Goal: Information Seeking & Learning: Learn about a topic

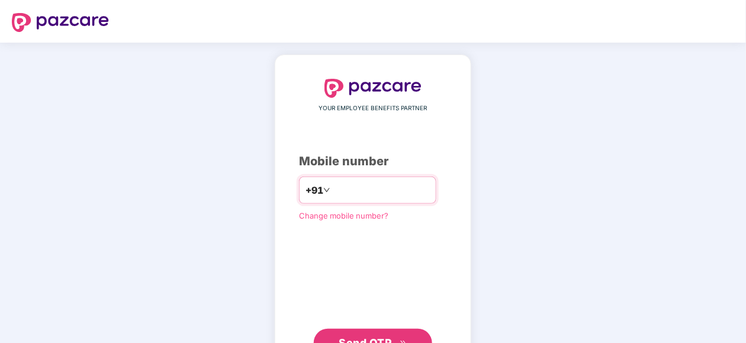
scroll to position [49, 0]
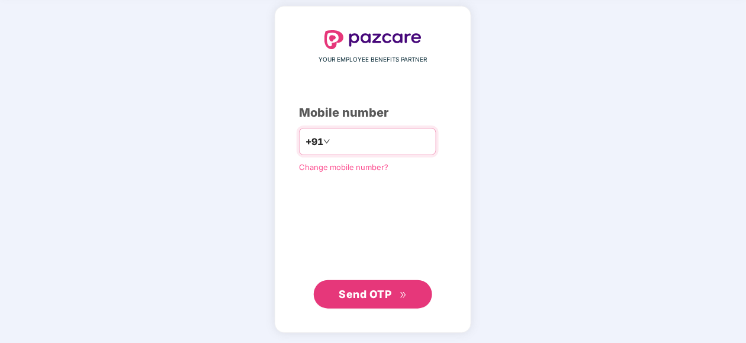
type input "**********"
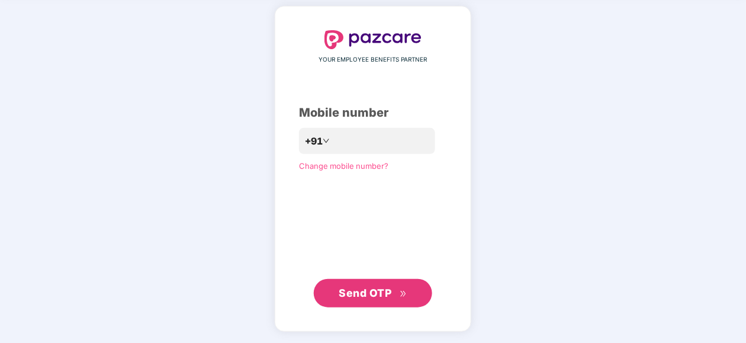
scroll to position [48, 0]
click at [357, 291] on span "Send OTP" at bounding box center [365, 293] width 53 height 12
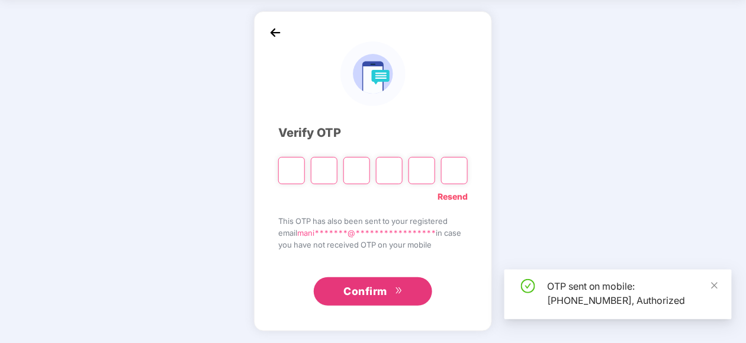
scroll to position [43, 0]
click at [288, 169] on input "Please enter verification code. Digit 1" at bounding box center [291, 170] width 27 height 27
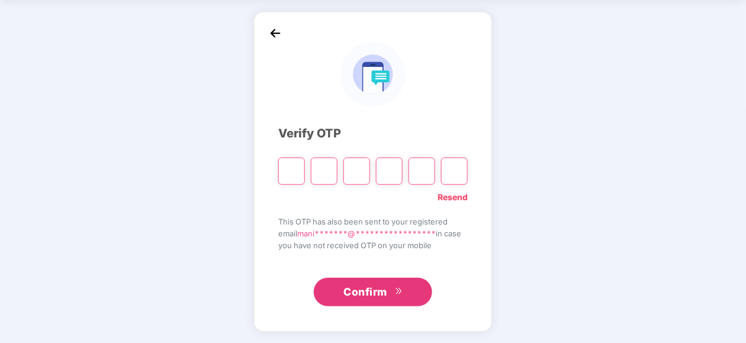
type input "*"
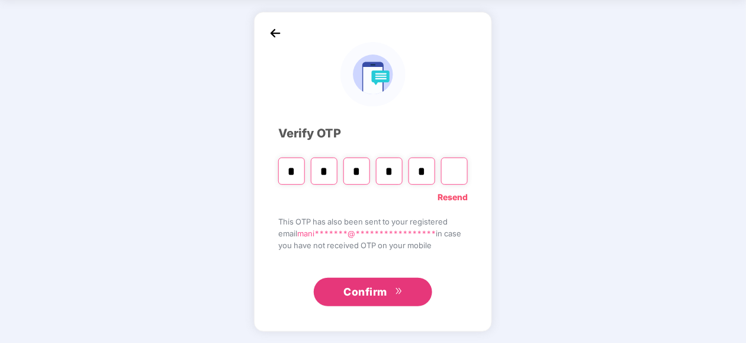
type input "*"
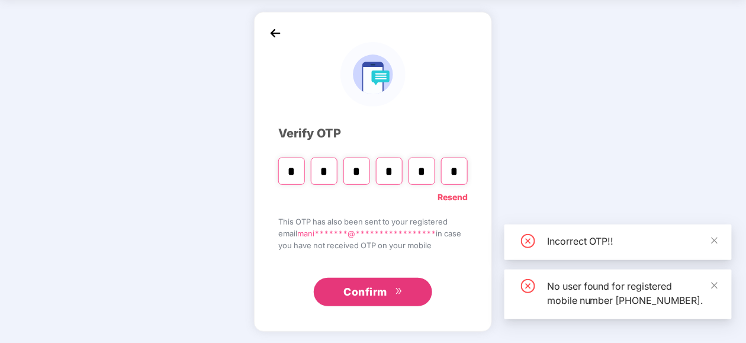
click at [458, 170] on input "*" at bounding box center [454, 170] width 27 height 27
type input "*"
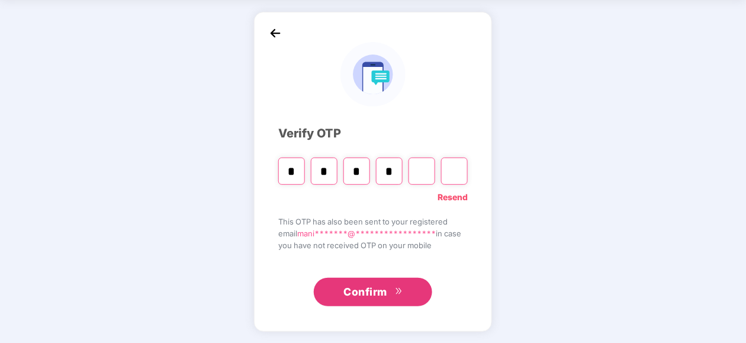
type input "*"
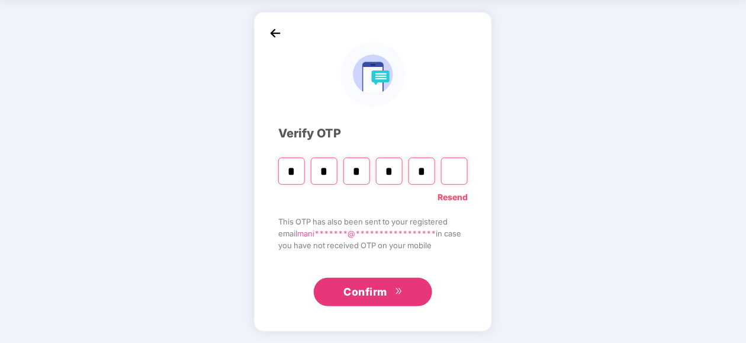
type input "*"
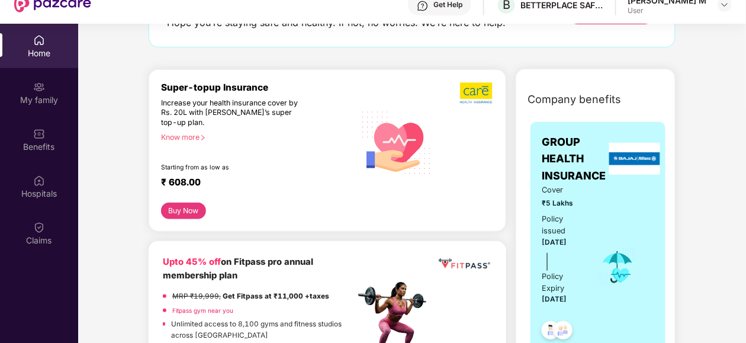
scroll to position [103, 0]
click at [196, 135] on div "Know more" at bounding box center [254, 137] width 187 height 8
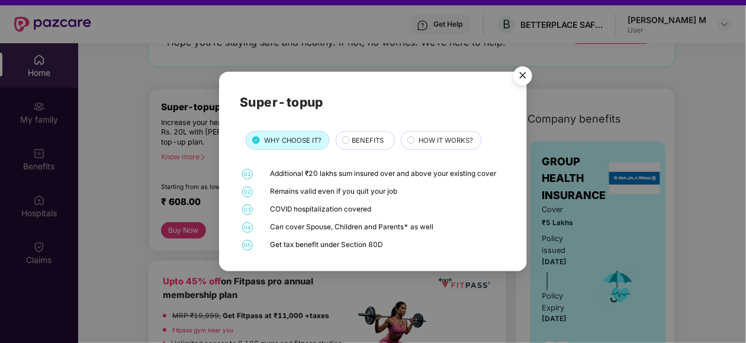
scroll to position [22, 0]
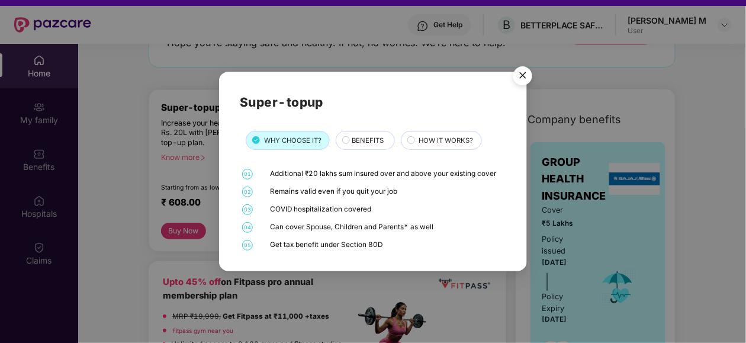
click at [364, 139] on span "BENEFITS" at bounding box center [368, 141] width 32 height 11
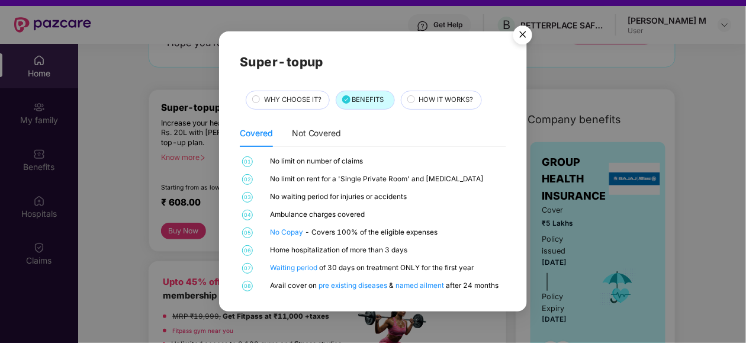
click at [422, 100] on span "HOW IT WORKS?" at bounding box center [446, 100] width 54 height 11
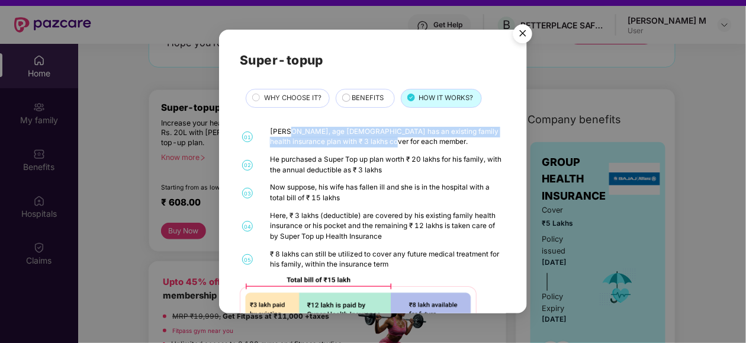
drag, startPoint x: 288, startPoint y: 132, endPoint x: 438, endPoint y: 140, distance: 149.4
click at [438, 140] on div "[PERSON_NAME], age [DEMOGRAPHIC_DATA] has an existing family health insurance p…" at bounding box center [386, 137] width 233 height 21
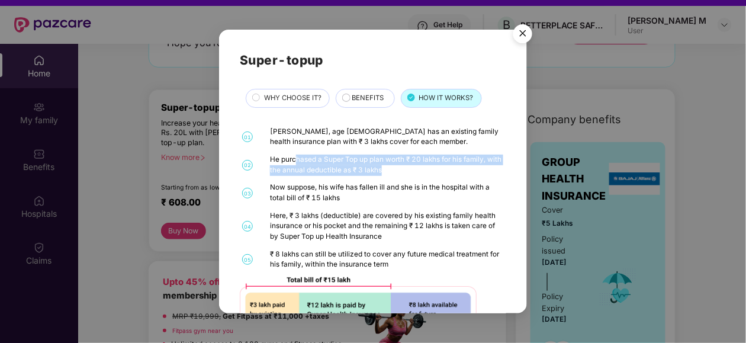
drag, startPoint x: 295, startPoint y: 159, endPoint x: 407, endPoint y: 172, distance: 113.2
click at [407, 172] on div "He purchased a Super Top up plan worth ₹ 20 lakhs for his family, with the annu…" at bounding box center [386, 165] width 233 height 21
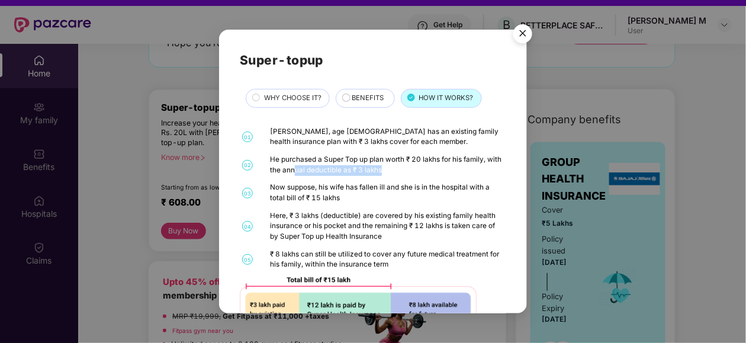
drag, startPoint x: 309, startPoint y: 172, endPoint x: 405, endPoint y: 175, distance: 95.9
click at [405, 175] on div "He purchased a Super Top up plan worth ₹ 20 lakhs for his family, with the annu…" at bounding box center [386, 165] width 233 height 21
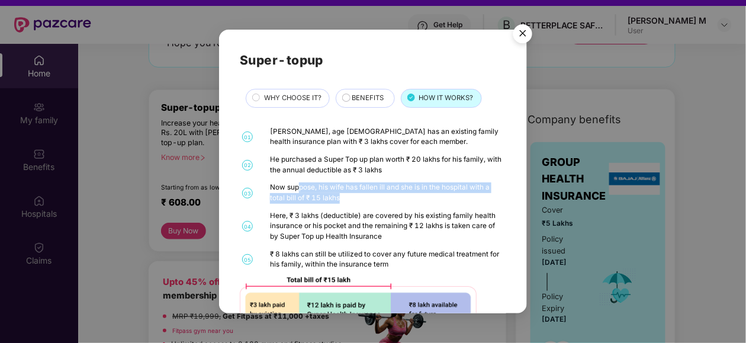
drag, startPoint x: 300, startPoint y: 191, endPoint x: 389, endPoint y: 202, distance: 89.4
click at [389, 202] on div "Now suppose, his wife has fallen ill and she is in the hospital with a total bi…" at bounding box center [386, 192] width 233 height 21
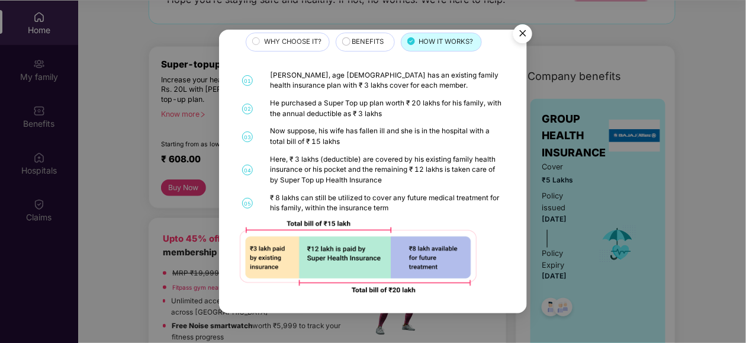
scroll to position [0, 0]
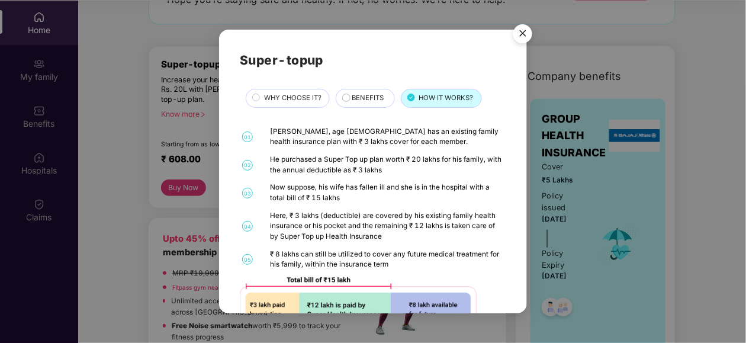
click at [260, 99] on div "WHY CHOOSE IT?" at bounding box center [290, 99] width 65 height 12
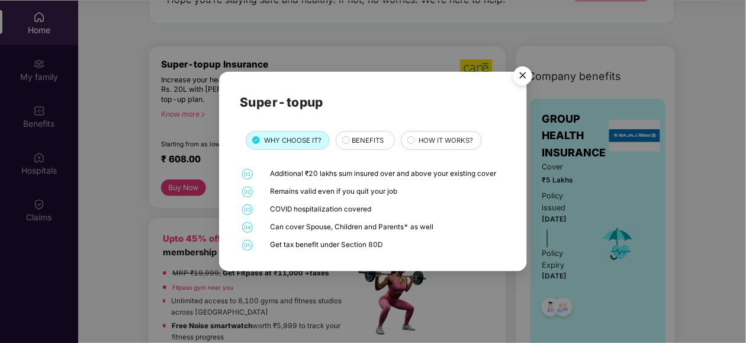
click at [523, 80] on img "Close" at bounding box center [522, 77] width 33 height 33
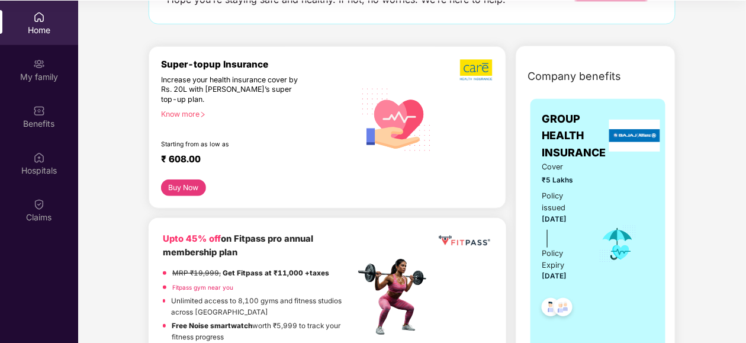
click at [185, 191] on button "Buy Now" at bounding box center [183, 187] width 45 height 17
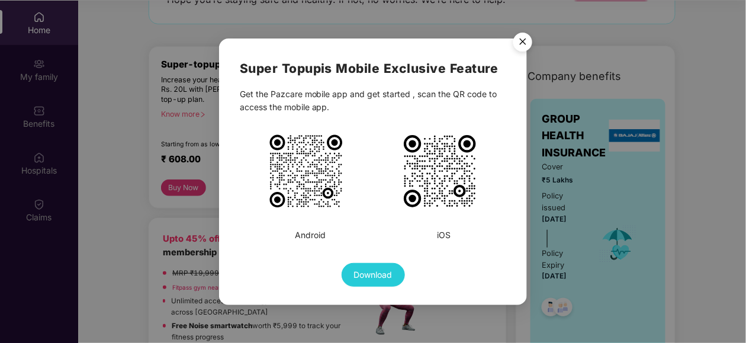
click at [517, 36] on img "Close" at bounding box center [522, 43] width 33 height 33
